Goal: Transaction & Acquisition: Book appointment/travel/reservation

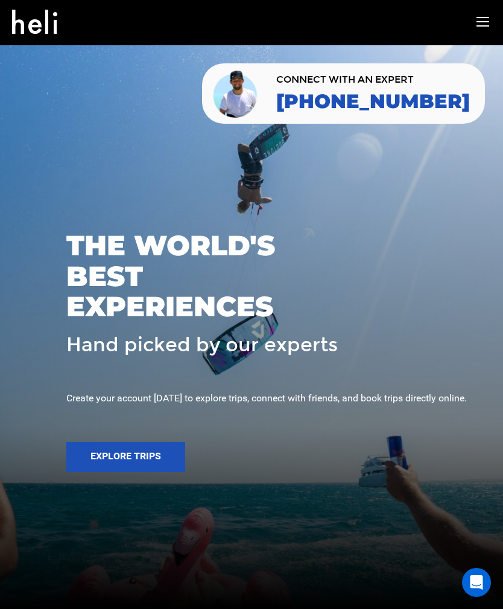
click at [96, 472] on button "Explore Trips" at bounding box center [125, 457] width 119 height 30
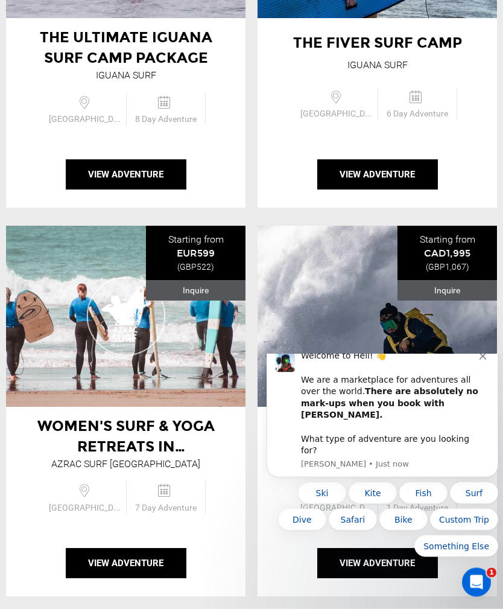
scroll to position [2259, 0]
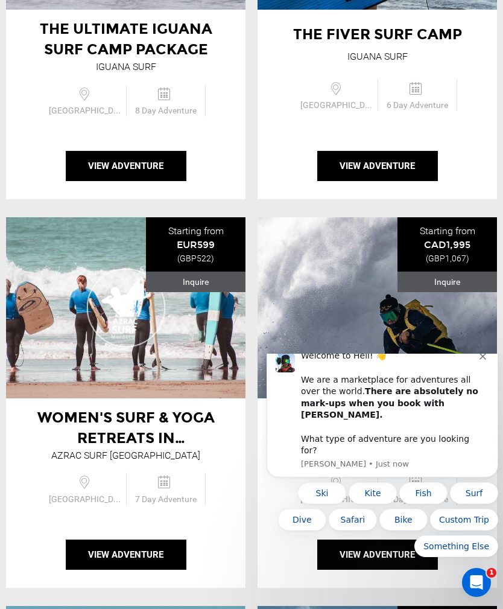
click at [422, 454] on div "Welcome to Heli! 👋 We are a marketplace for adventures all over the world. Ther…" at bounding box center [390, 403] width 179 height 106
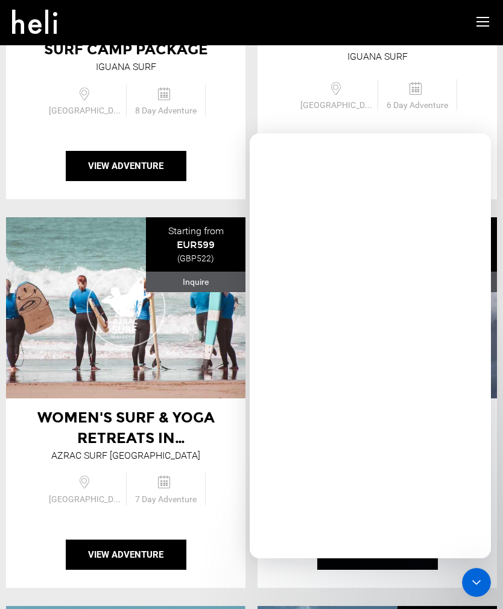
scroll to position [0, 0]
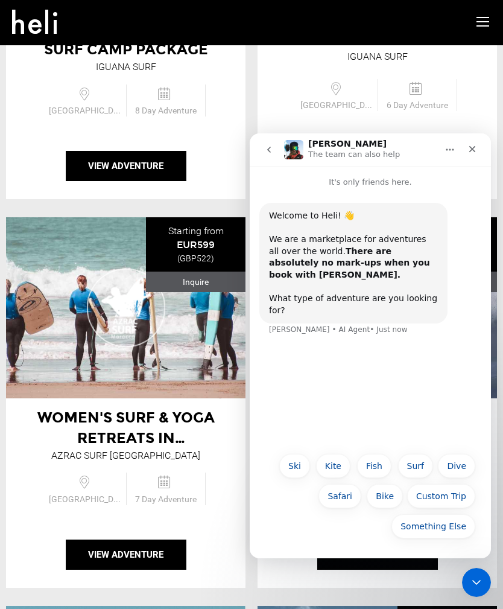
click at [396, 300] on div "Welcome to Heli! 👋 We are a marketplace for adventures all over the world. Ther…" at bounding box center [353, 263] width 169 height 106
click at [356, 547] on div "Something Else Ski Kite Fish Surf Dive Safari Bike Custom Trip Something Else" at bounding box center [370, 497] width 241 height 102
click at [363, 369] on div "Welcome to Heli! 👋 We are a marketplace for adventures all over the world. Ther…" at bounding box center [370, 317] width 241 height 258
click at [380, 308] on div "Welcome to Heli! 👋 We are a marketplace for adventures all over the world. Ther…" at bounding box center [354, 263] width 188 height 121
click at [302, 325] on div "Welcome to Heli! 👋 We are a marketplace for adventures all over the world. Ther…" at bounding box center [371, 276] width 222 height 147
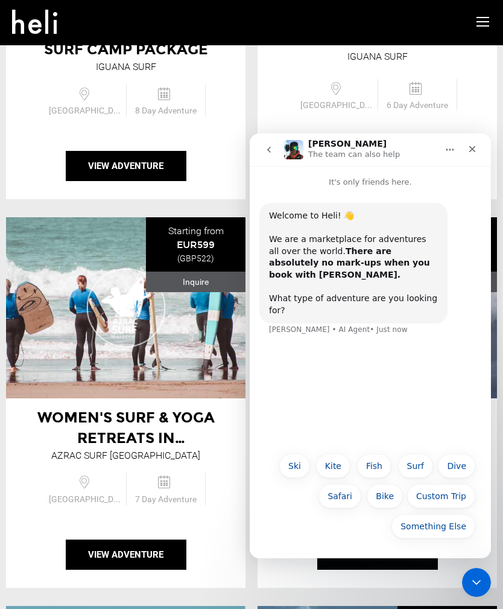
click at [310, 397] on div "Welcome to Heli! 👋 We are a marketplace for adventures all over the world. Ther…" at bounding box center [370, 317] width 241 height 258
click at [345, 400] on div "Welcome to Heli! 👋 We are a marketplace for adventures all over the world. Ther…" at bounding box center [370, 317] width 241 height 258
click at [478, 147] on div "Close" at bounding box center [473, 149] width 22 height 22
